Goal: Complete application form

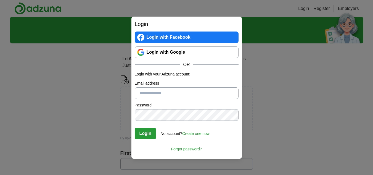
click at [158, 51] on link "Login with Google" at bounding box center [187, 52] width 104 height 12
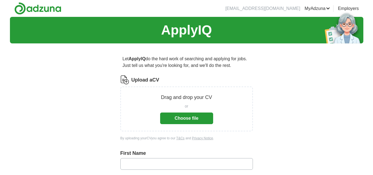
click at [178, 116] on button "Choose file" at bounding box center [186, 118] width 53 height 12
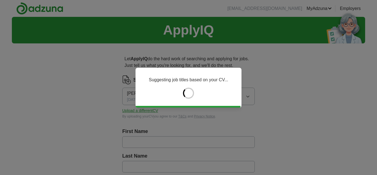
type input "******"
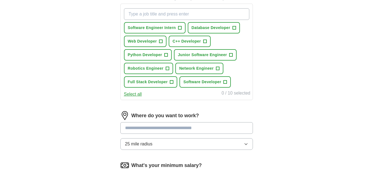
scroll to position [200, 0]
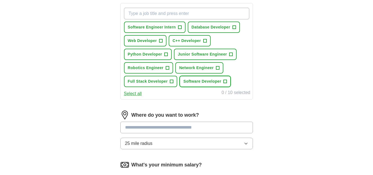
click at [228, 79] on button "Software Developer +" at bounding box center [205, 81] width 51 height 11
click at [212, 69] on span "Network Engineer" at bounding box center [196, 68] width 35 height 6
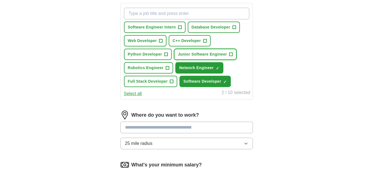
click at [208, 56] on span "Junior Software Engineer" at bounding box center [202, 54] width 49 height 6
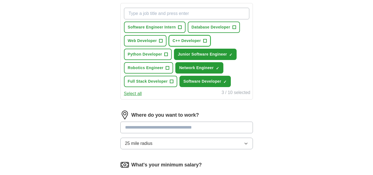
drag, startPoint x: 196, startPoint y: 38, endPoint x: 204, endPoint y: 23, distance: 16.7
click at [204, 23] on div "Software Engineer Intern + Database Developer + Web Developer + C++ Developer +…" at bounding box center [187, 48] width 128 height 84
click at [204, 23] on button "Database Developer +" at bounding box center [214, 27] width 52 height 11
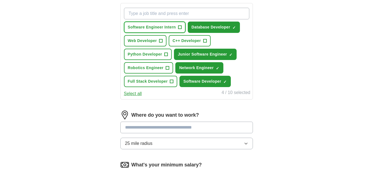
click at [164, 25] on span "Software Engineer Intern" at bounding box center [152, 27] width 48 height 6
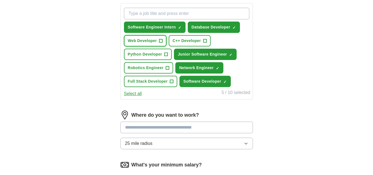
click at [152, 39] on span "Web Developer" at bounding box center [142, 41] width 29 height 6
click at [183, 40] on span "C++ Developer" at bounding box center [187, 41] width 28 height 6
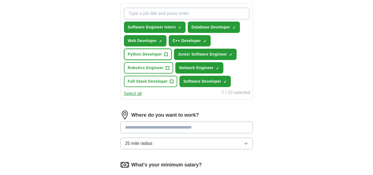
click at [149, 54] on span "Python Developer" at bounding box center [145, 54] width 35 height 6
click at [151, 62] on button "Robotics Engineer +" at bounding box center [148, 67] width 49 height 11
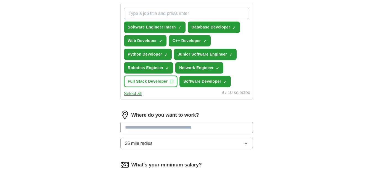
click at [158, 76] on button "Full Stack Developer +" at bounding box center [151, 81] width 54 height 11
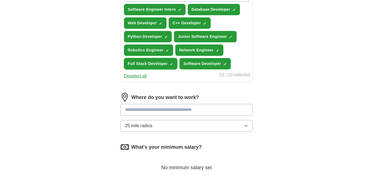
scroll to position [219, 0]
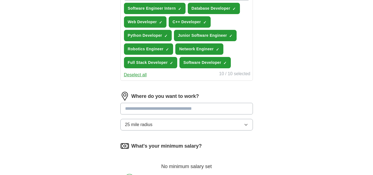
click at [203, 127] on button "25 mile radius" at bounding box center [186, 125] width 133 height 12
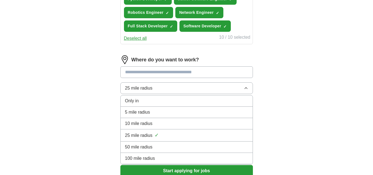
scroll to position [255, 0]
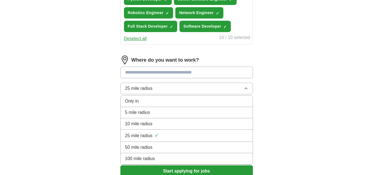
click at [190, 89] on button "25 mile radius" at bounding box center [186, 89] width 133 height 12
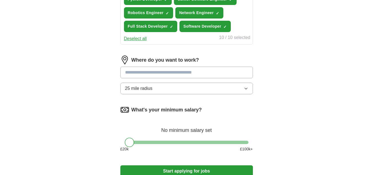
click at [190, 89] on button "25 mile radius" at bounding box center [186, 89] width 133 height 12
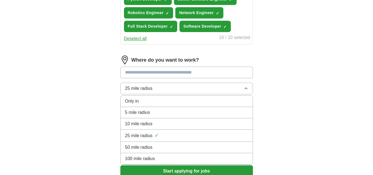
click at [181, 101] on div "Only in" at bounding box center [186, 101] width 123 height 7
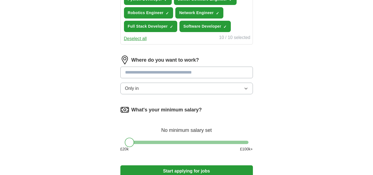
click at [183, 73] on input at bounding box center [186, 73] width 133 height 12
type input "*"
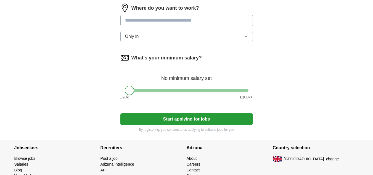
scroll to position [307, 0]
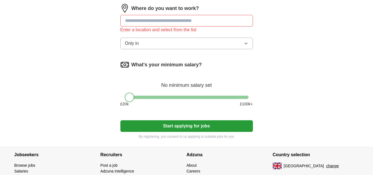
click at [161, 35] on div "Where do you want to work? Enter a location and select from the list Only in" at bounding box center [186, 29] width 133 height 50
click at [162, 43] on button "Only in" at bounding box center [186, 44] width 133 height 12
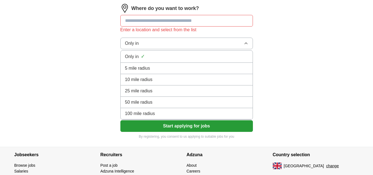
click at [162, 43] on button "Only in" at bounding box center [186, 44] width 133 height 12
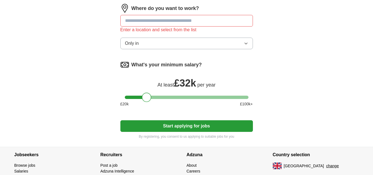
drag, startPoint x: 131, startPoint y: 99, endPoint x: 148, endPoint y: 100, distance: 17.2
click at [148, 100] on div at bounding box center [146, 97] width 9 height 9
click at [158, 123] on button "Start applying for jobs" at bounding box center [186, 126] width 133 height 12
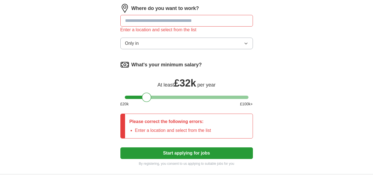
click at [170, 22] on input at bounding box center [186, 21] width 133 height 12
type input "*"
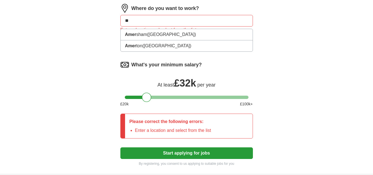
type input "*"
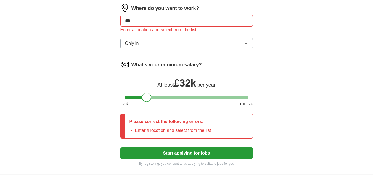
type input "****"
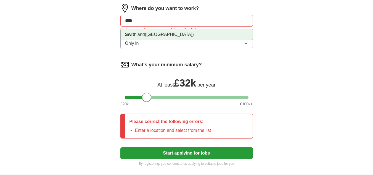
click at [166, 32] on li "Swit hland ([GEOGRAPHIC_DATA])" at bounding box center [187, 34] width 132 height 11
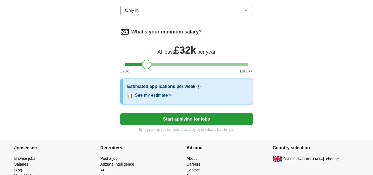
scroll to position [338, 0]
click at [161, 93] on button "See my estimate >" at bounding box center [153, 95] width 37 height 7
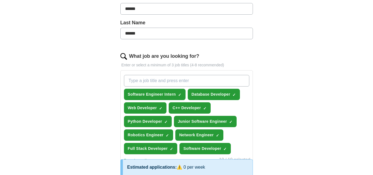
scroll to position [133, 0]
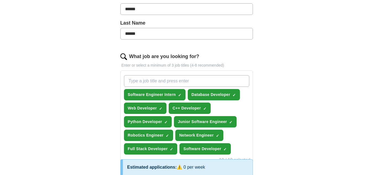
click at [219, 83] on input "What job are you looking for?" at bounding box center [186, 81] width 125 height 12
type input "Software Engineer"
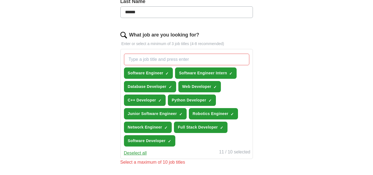
scroll to position [163, 0]
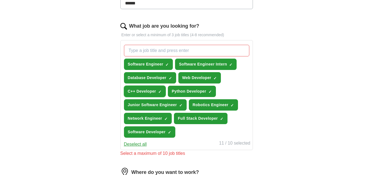
click at [153, 91] on span "C++ Developer" at bounding box center [142, 91] width 28 height 6
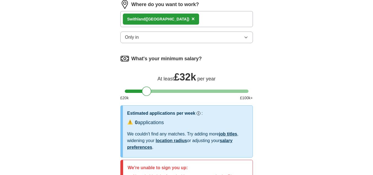
scroll to position [324, 0]
click at [196, 36] on button "Only in" at bounding box center [186, 38] width 133 height 12
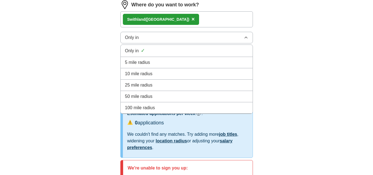
click at [194, 107] on div "100 mile radius" at bounding box center [186, 107] width 123 height 7
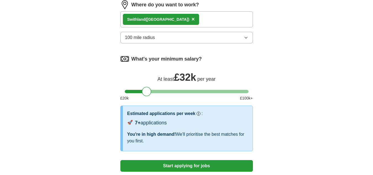
click at [192, 20] on span "×" at bounding box center [193, 19] width 3 height 6
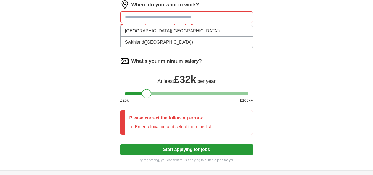
click at [178, 20] on input at bounding box center [186, 17] width 133 height 12
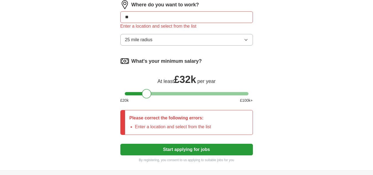
type input "*"
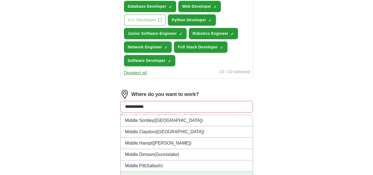
scroll to position [211, 0]
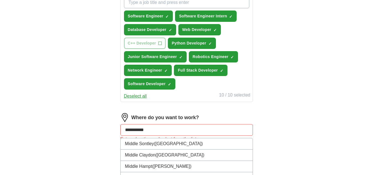
click at [175, 134] on input "**********" at bounding box center [186, 130] width 133 height 12
type input "*"
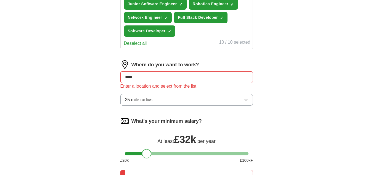
scroll to position [266, 0]
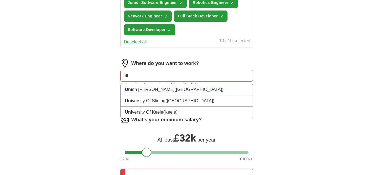
type input "*"
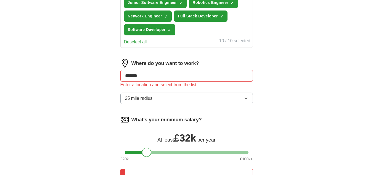
type input "*"
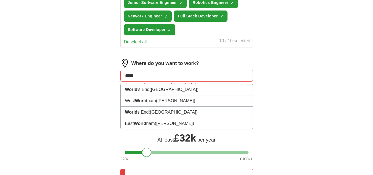
click at [200, 79] on input "*****" at bounding box center [186, 76] width 133 height 12
type input "*"
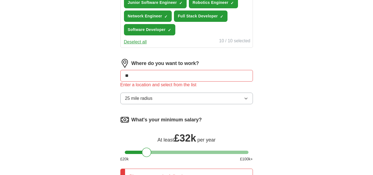
type input "*"
type input "***"
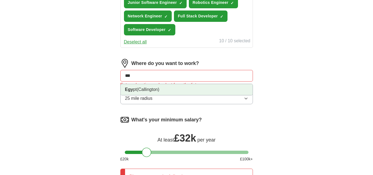
click at [197, 91] on li "Egy pt ([GEOGRAPHIC_DATA])" at bounding box center [187, 89] width 132 height 11
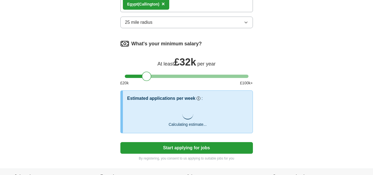
scroll to position [340, 0]
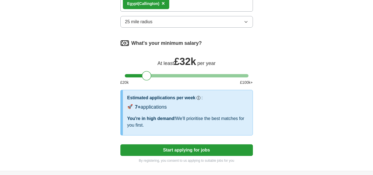
click at [198, 148] on button "Start applying for jobs" at bounding box center [186, 150] width 133 height 12
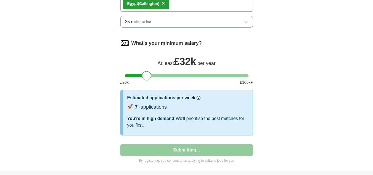
select select "**"
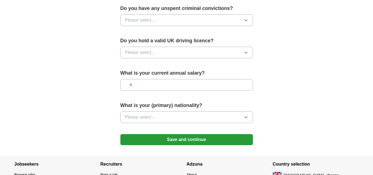
scroll to position [399, 0]
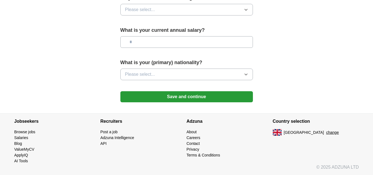
click at [193, 95] on button "Save and continue" at bounding box center [186, 96] width 133 height 11
